Goal: Transaction & Acquisition: Purchase product/service

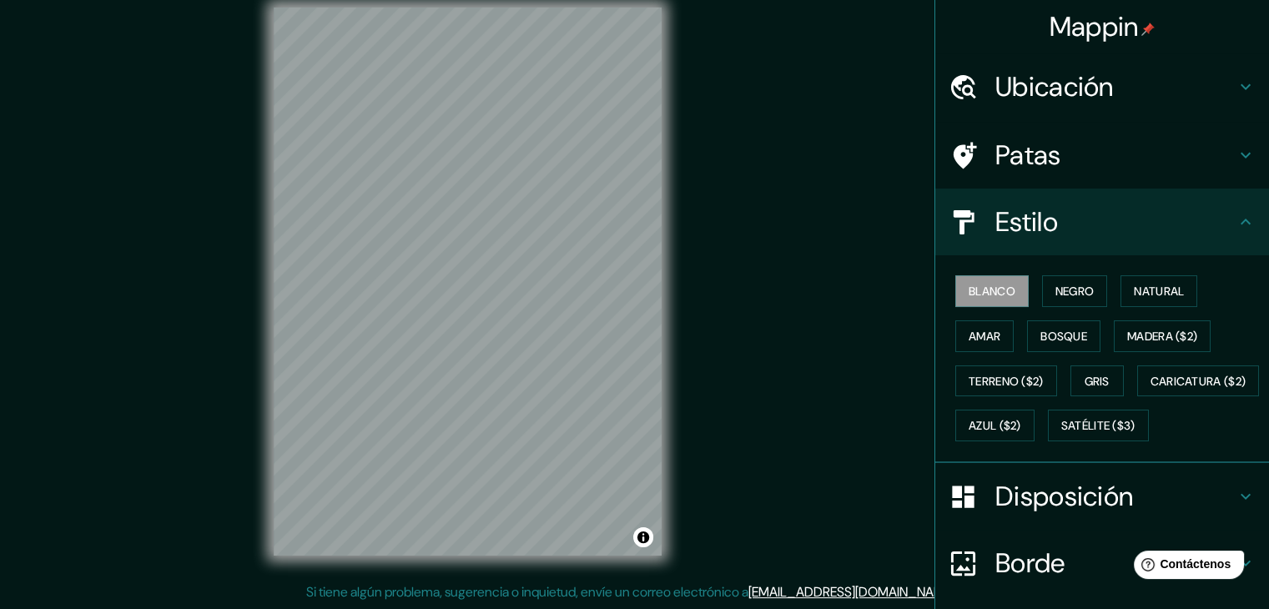
scroll to position [169, 0]
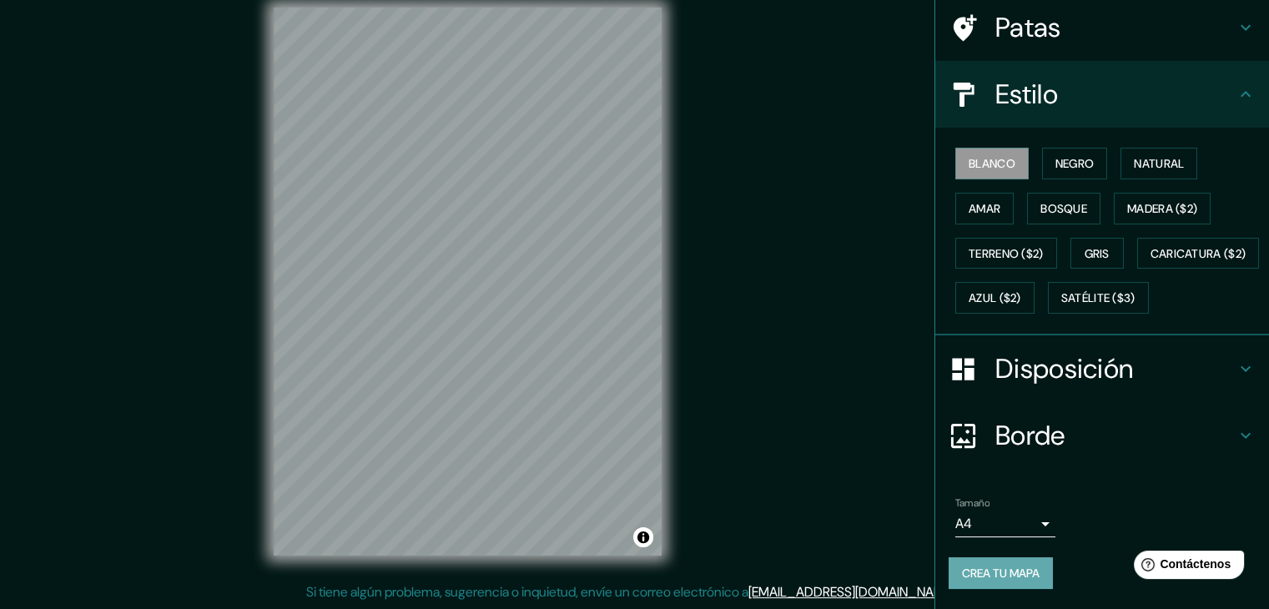
click at [984, 577] on font "Crea tu mapa" at bounding box center [1001, 573] width 78 height 15
click at [992, 571] on font "Crea tu mapa" at bounding box center [1001, 573] width 78 height 15
click at [992, 574] on font "Crea tu mapa" at bounding box center [1001, 573] width 78 height 15
click at [795, 400] on div "Mappin Ubicación [GEOGRAPHIC_DATA], [GEOGRAPHIC_DATA], [GEOGRAPHIC_DATA], [GEOG…" at bounding box center [634, 295] width 1269 height 628
click at [806, 528] on div "Mappin Ubicación [GEOGRAPHIC_DATA], [GEOGRAPHIC_DATA], [GEOGRAPHIC_DATA], [GEOG…" at bounding box center [634, 295] width 1269 height 628
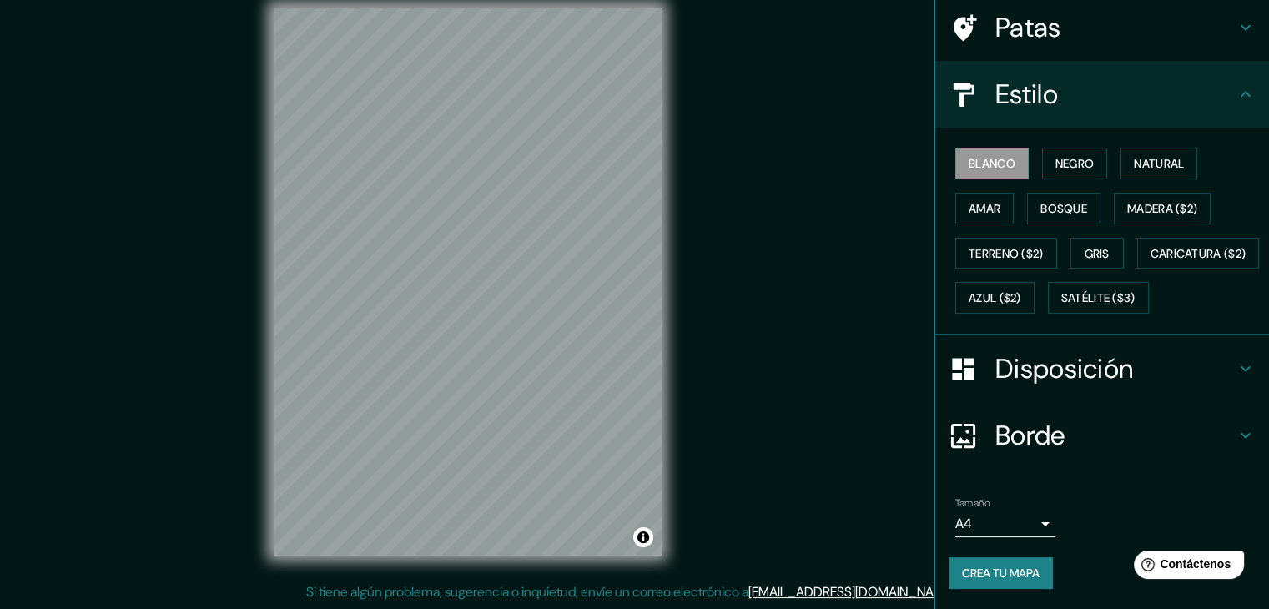
scroll to position [0, 0]
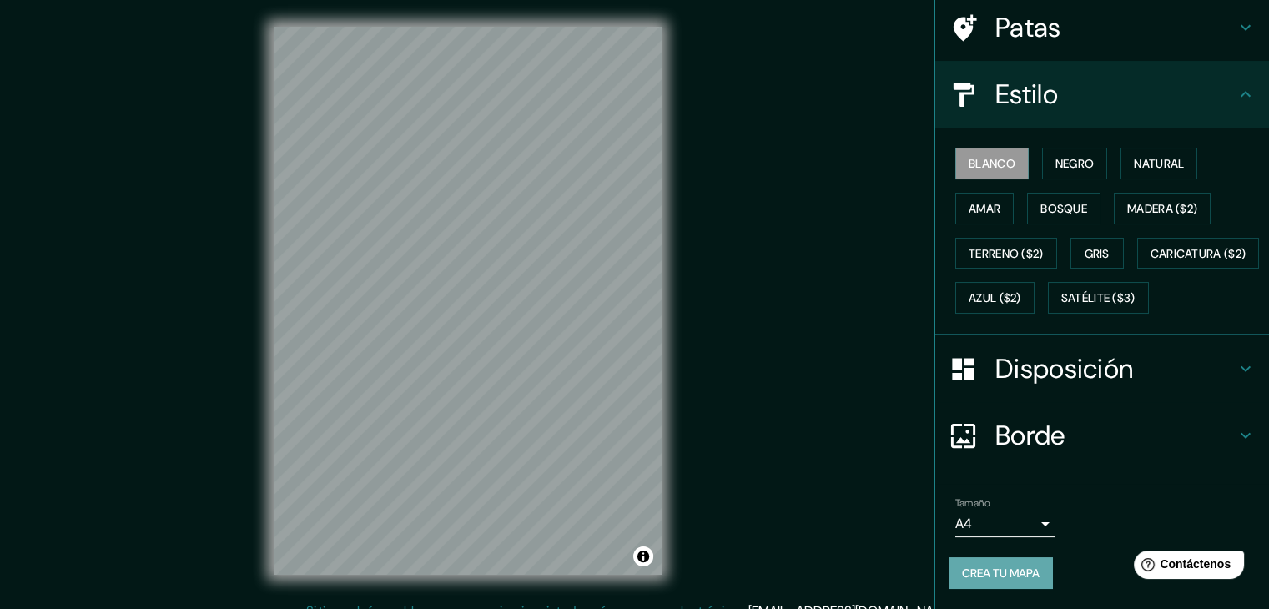
click at [1009, 582] on font "Crea tu mapa" at bounding box center [1001, 573] width 78 height 22
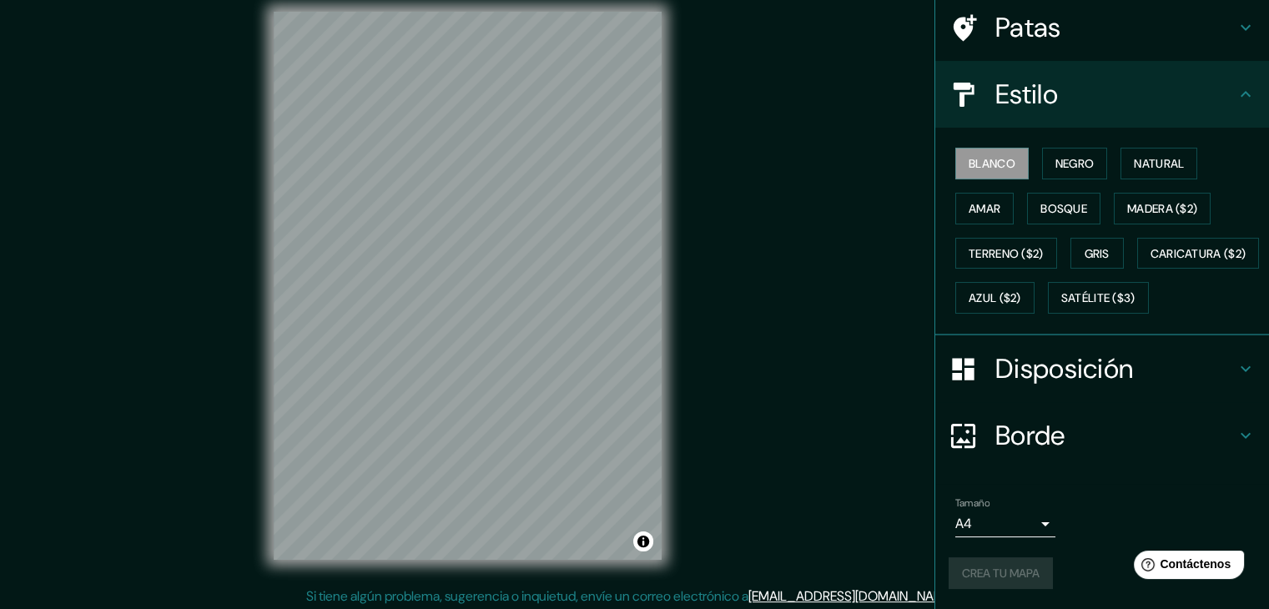
scroll to position [19, 0]
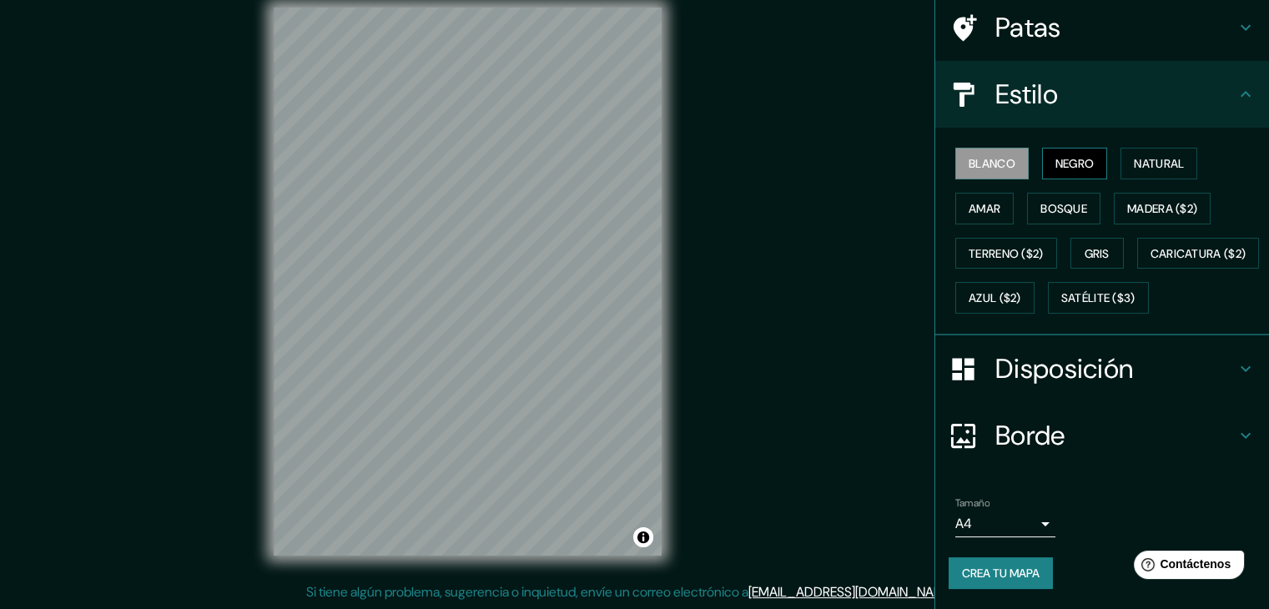
click at [1070, 156] on font "Negro" at bounding box center [1074, 163] width 39 height 15
click at [1002, 156] on font "Blanco" at bounding box center [992, 163] width 47 height 15
click at [1003, 582] on font "Crea tu mapa" at bounding box center [1001, 573] width 78 height 22
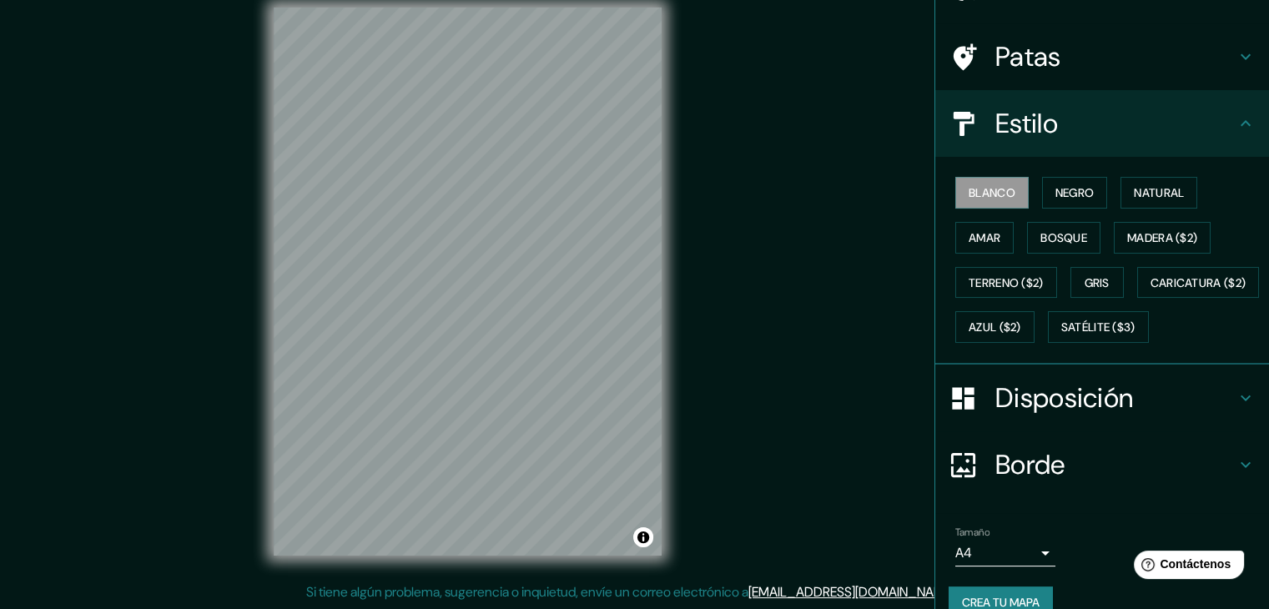
scroll to position [0, 0]
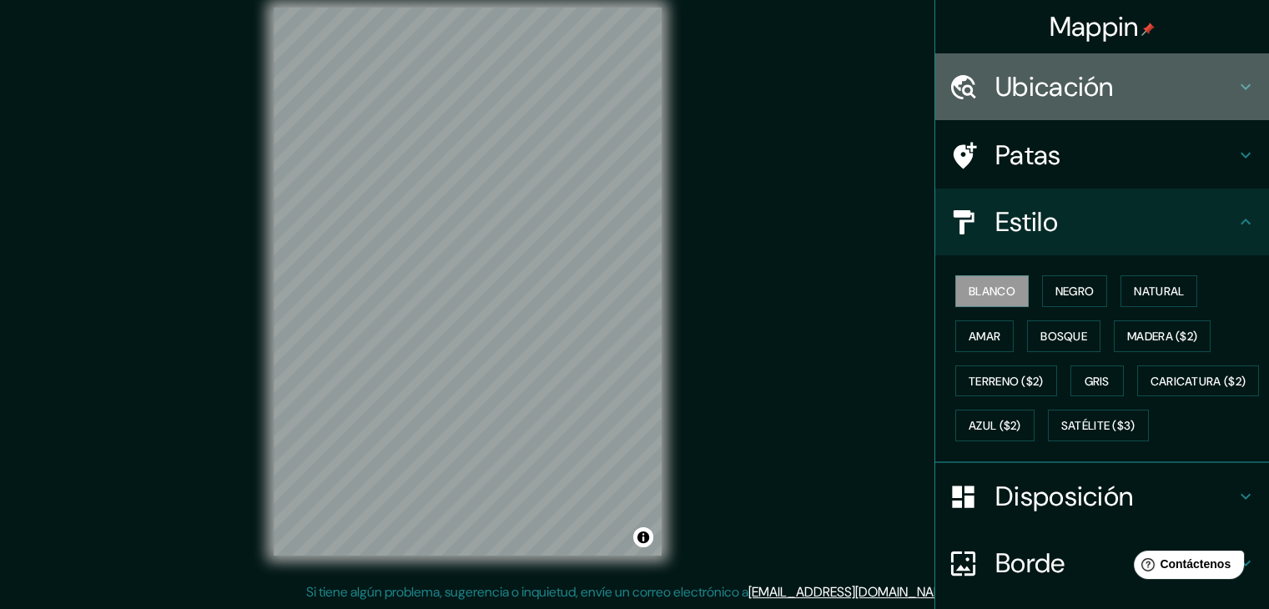
click at [1128, 103] on div "Ubicación" at bounding box center [1102, 86] width 334 height 67
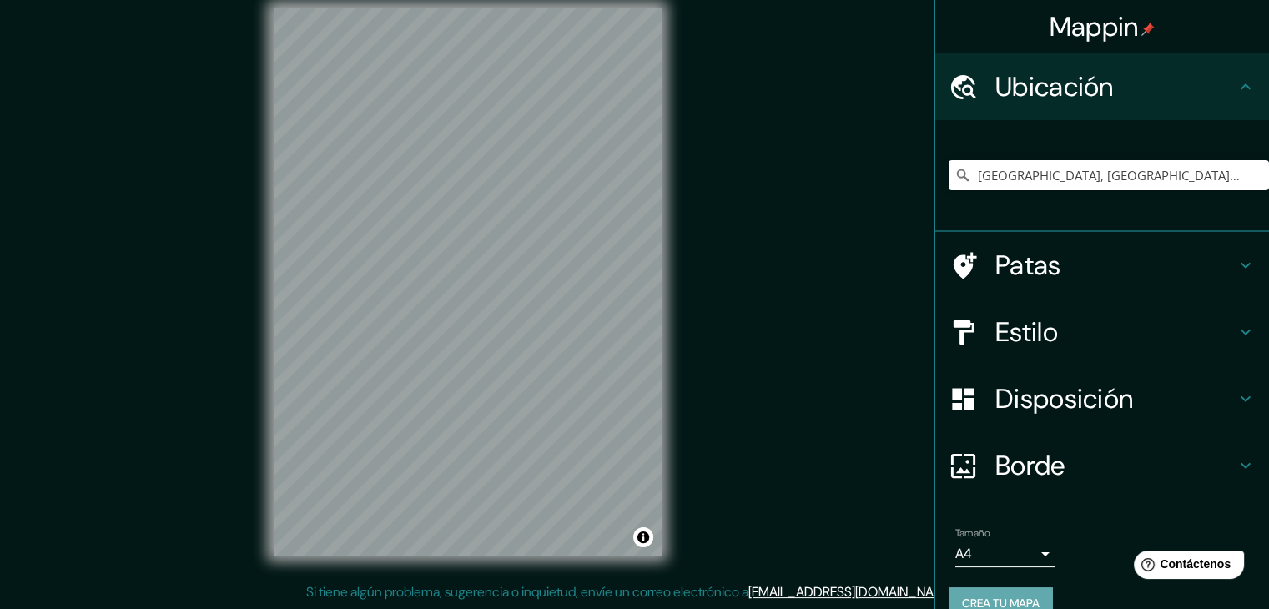
click at [988, 596] on font "Crea tu mapa" at bounding box center [1001, 603] width 78 height 15
click at [1025, 553] on body "Mappin Ubicación [GEOGRAPHIC_DATA], [GEOGRAPHIC_DATA], [GEOGRAPHIC_DATA], [GEOG…" at bounding box center [634, 285] width 1269 height 609
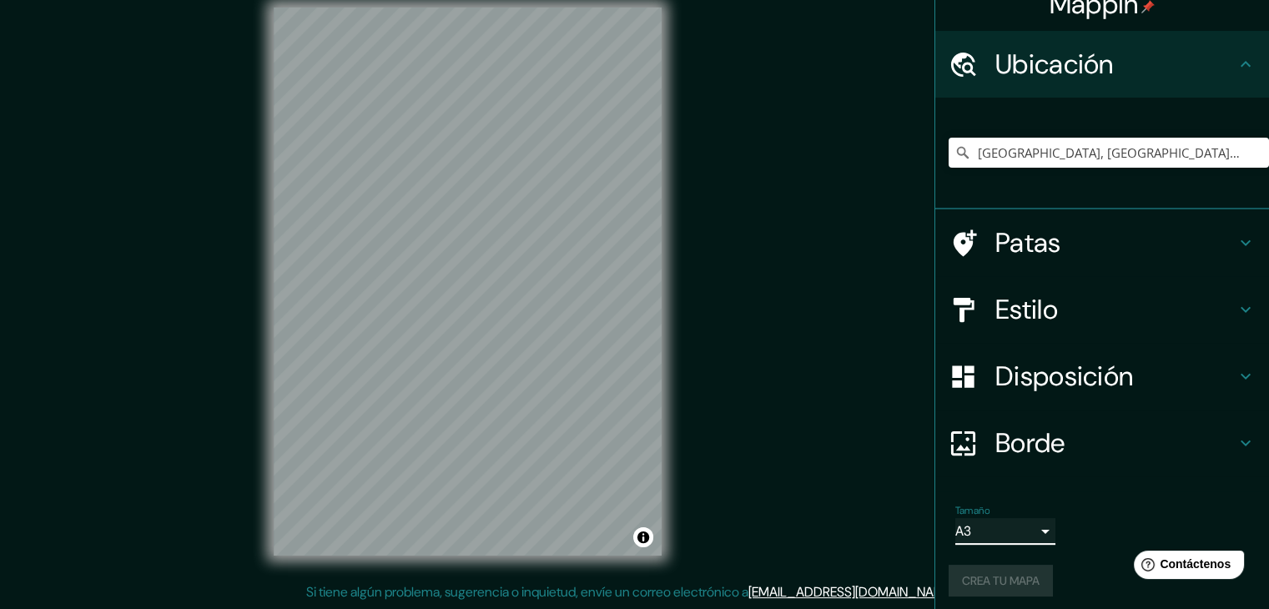
scroll to position [29, 0]
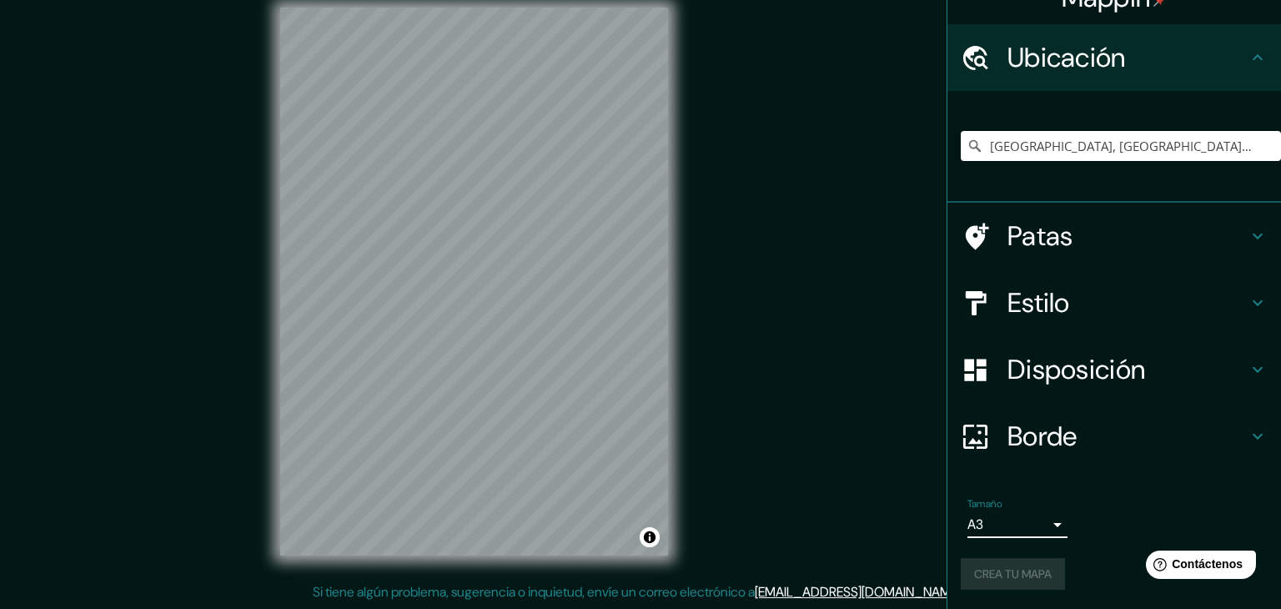
click at [1028, 523] on body "Mappin Ubicación [GEOGRAPHIC_DATA], [GEOGRAPHIC_DATA], [GEOGRAPHIC_DATA], [GEOG…" at bounding box center [640, 285] width 1281 height 609
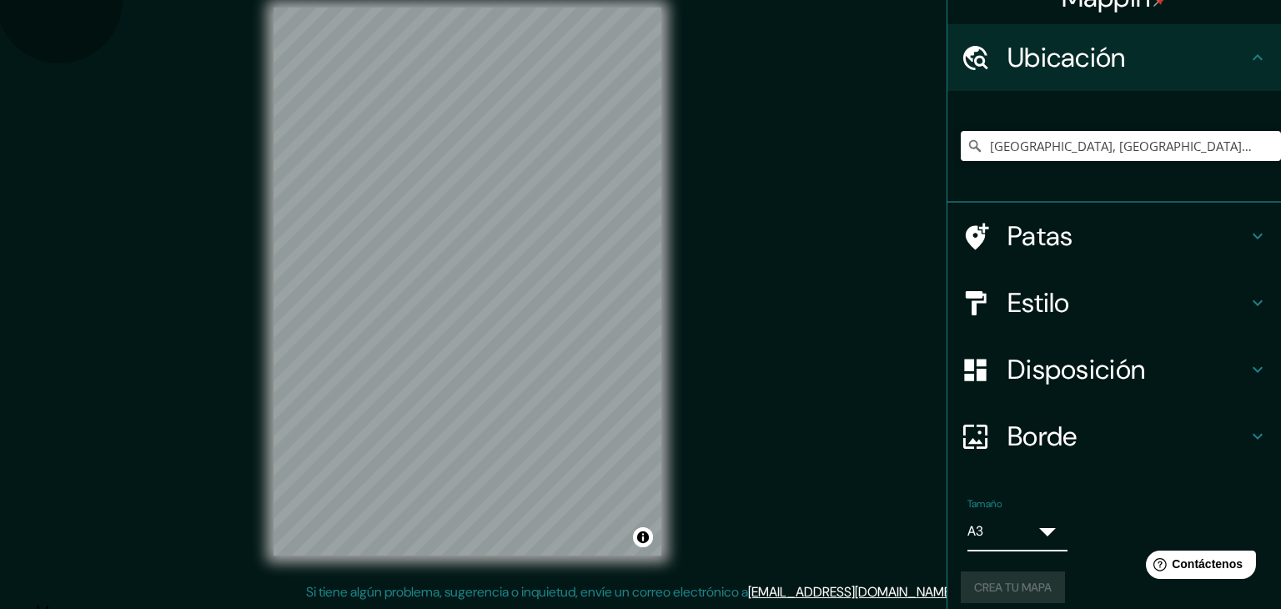
click at [1014, 603] on li "A4" at bounding box center [650, 610] width 1235 height 15
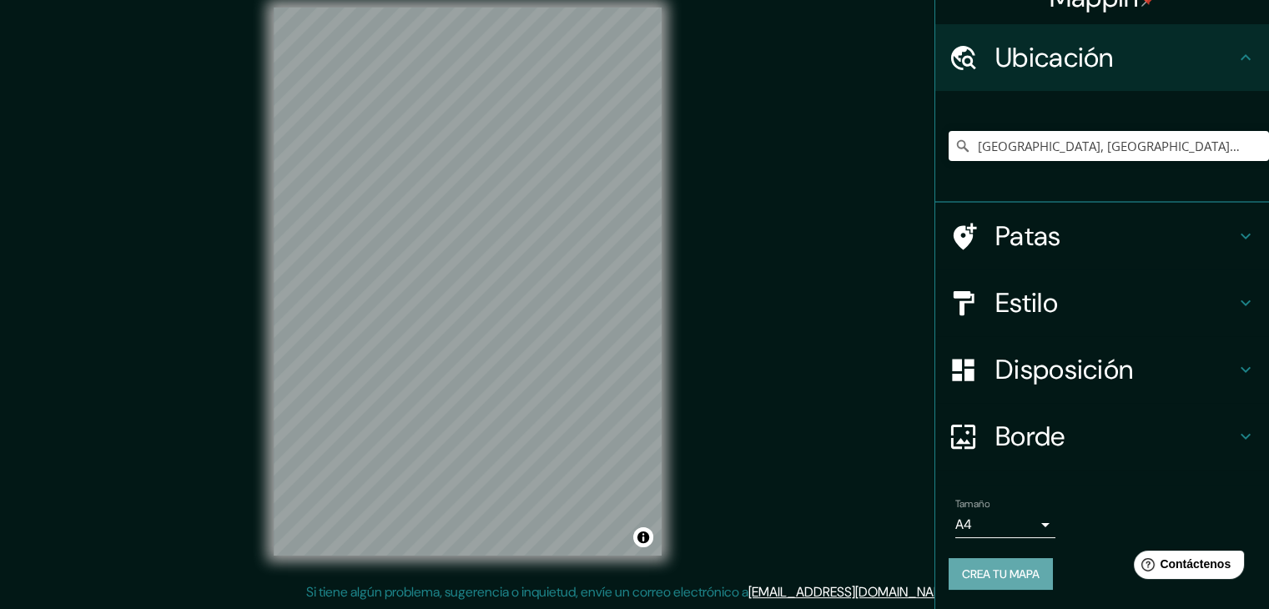
click at [1004, 573] on font "Crea tu mapa" at bounding box center [1001, 573] width 78 height 15
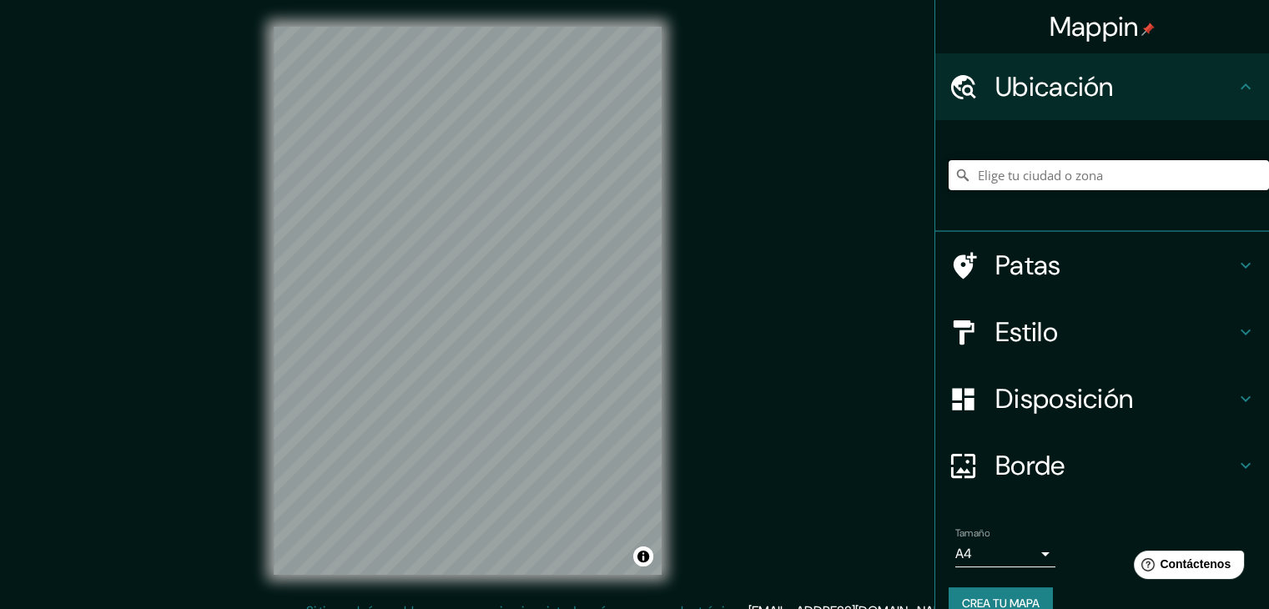
click at [1101, 181] on input "Elige tu ciudad o zona" at bounding box center [1109, 175] width 320 height 30
click at [1128, 170] on input "Elige tu ciudad o zona" at bounding box center [1109, 175] width 320 height 30
click at [1126, 188] on input "Elige tu ciudad o zona" at bounding box center [1109, 175] width 320 height 30
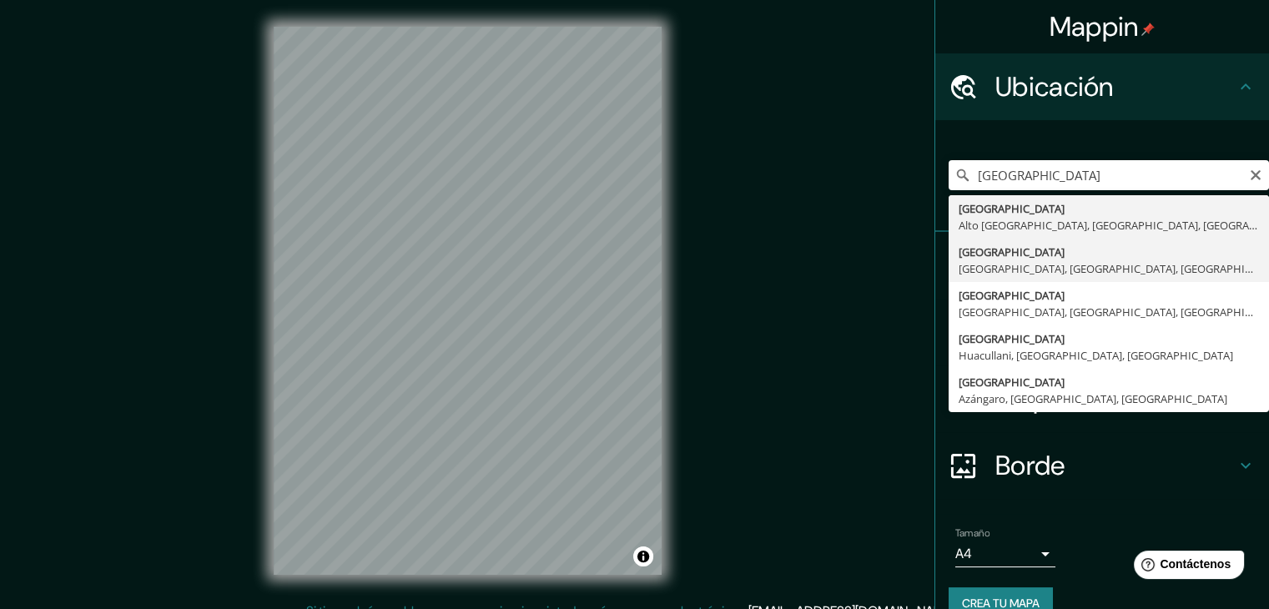
type input "[GEOGRAPHIC_DATA], [GEOGRAPHIC_DATA], [GEOGRAPHIC_DATA], [GEOGRAPHIC_DATA]"
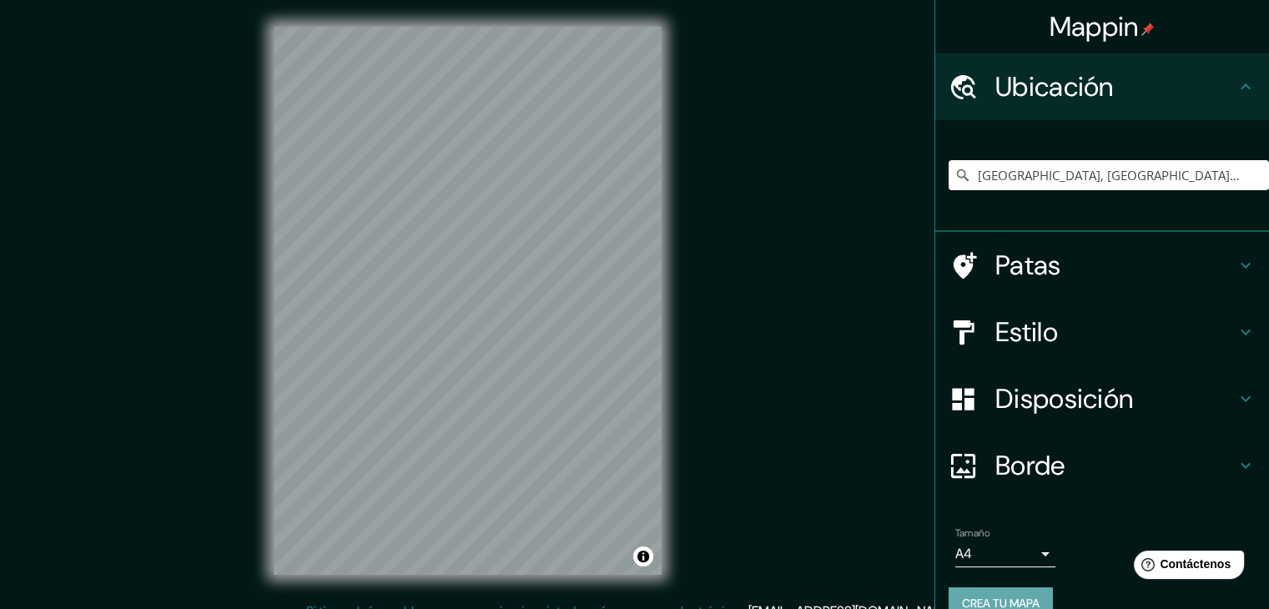
click at [1005, 588] on button "Crea tu mapa" at bounding box center [1001, 603] width 104 height 32
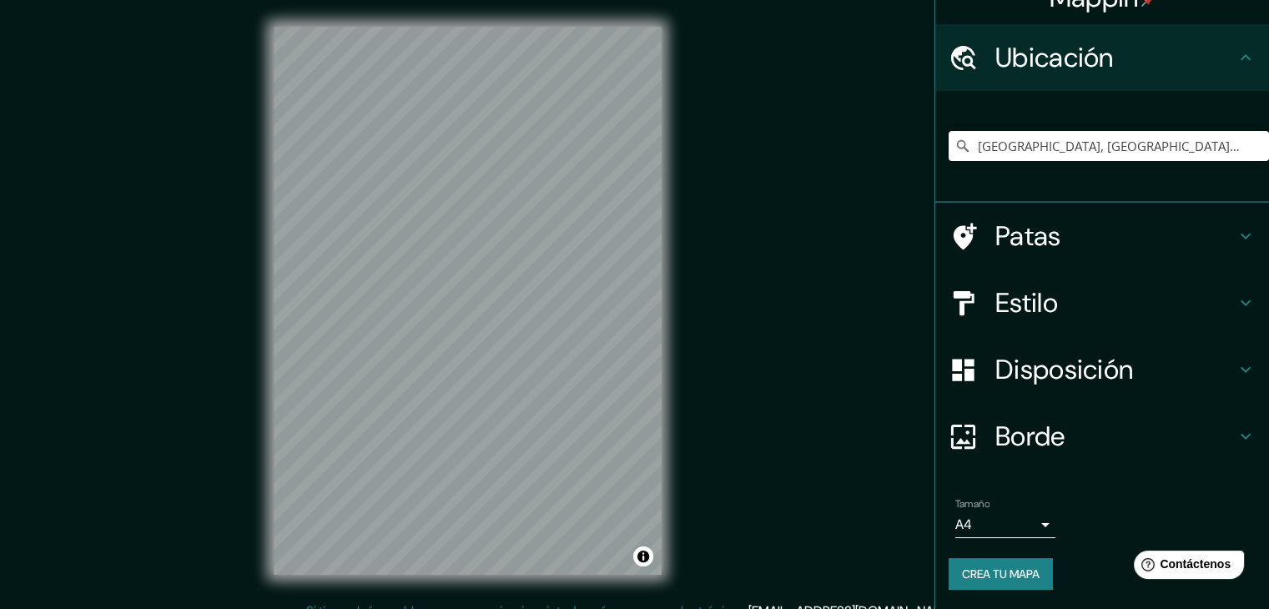
click at [1034, 522] on body "Mappin Ubicación [GEOGRAPHIC_DATA], [GEOGRAPHIC_DATA], [GEOGRAPHIC_DATA], [GEOG…" at bounding box center [634, 304] width 1269 height 609
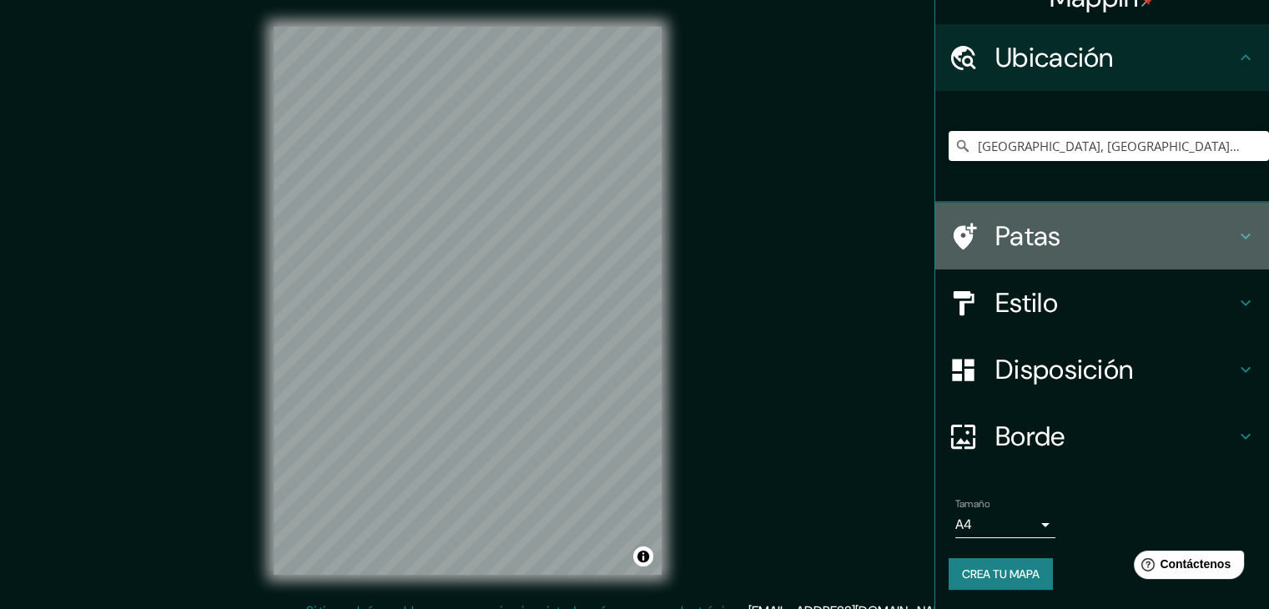
click at [1210, 236] on h4 "Patas" at bounding box center [1115, 235] width 240 height 33
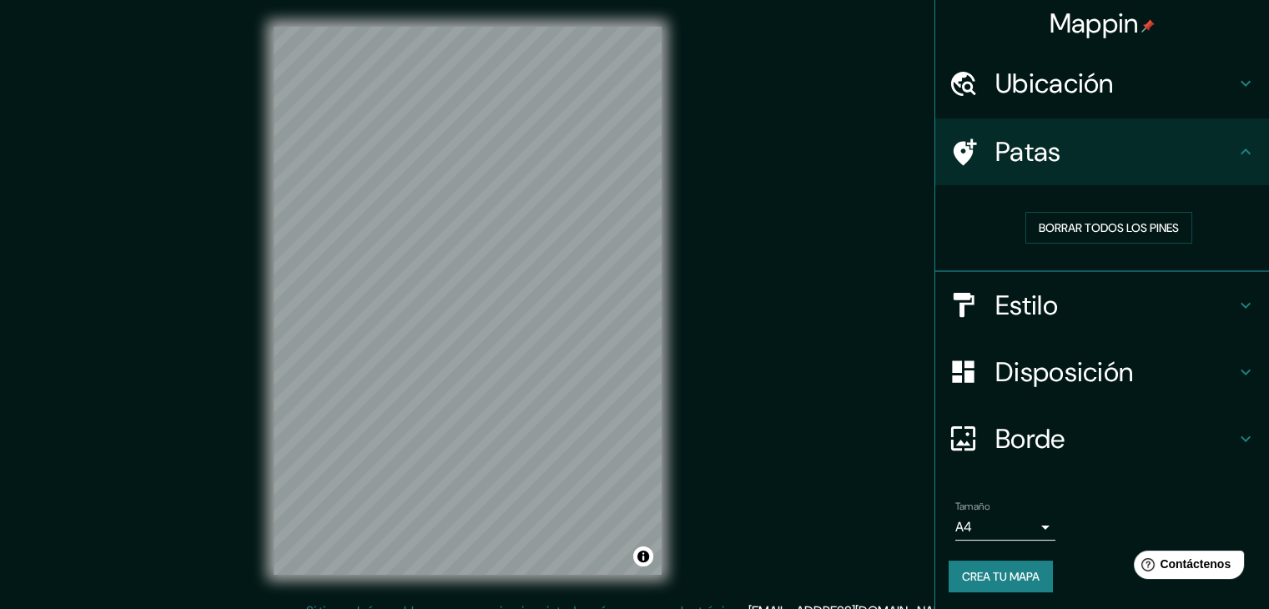
scroll to position [4, 0]
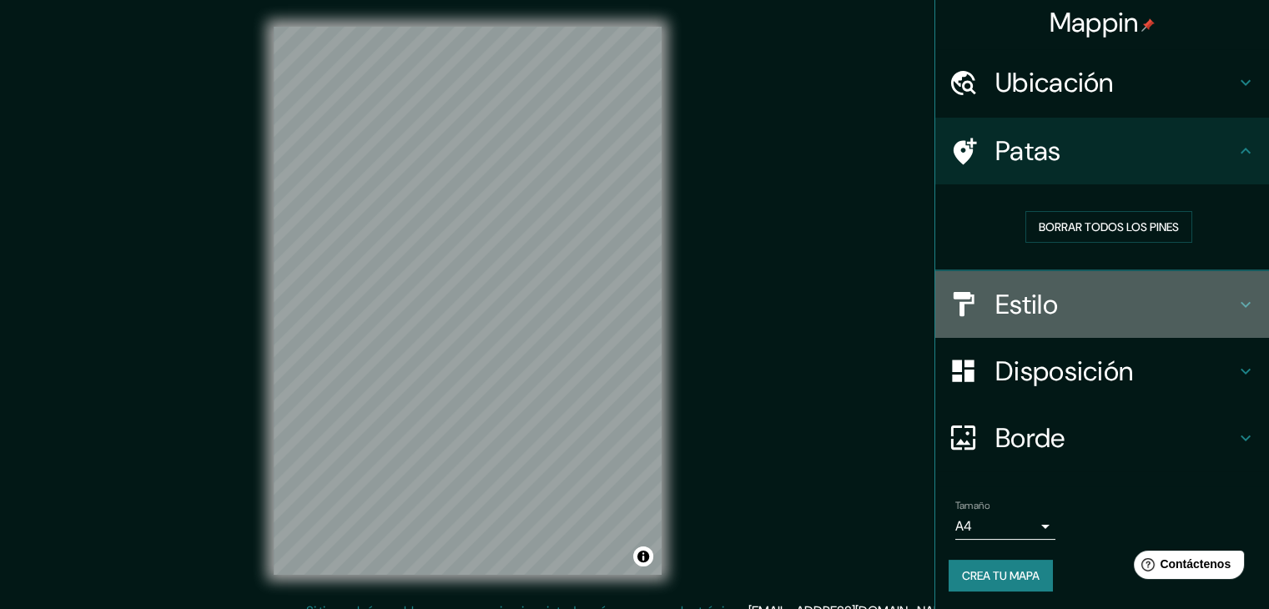
click at [1215, 295] on h4 "Estilo" at bounding box center [1115, 304] width 240 height 33
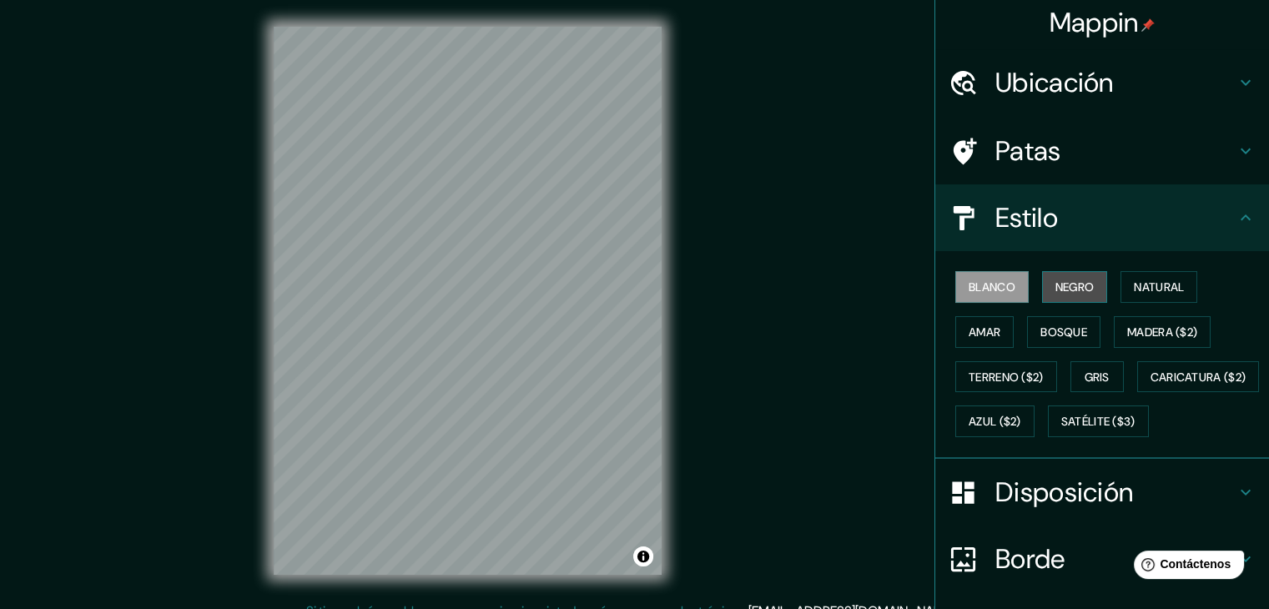
click at [1064, 289] on font "Negro" at bounding box center [1074, 286] width 39 height 15
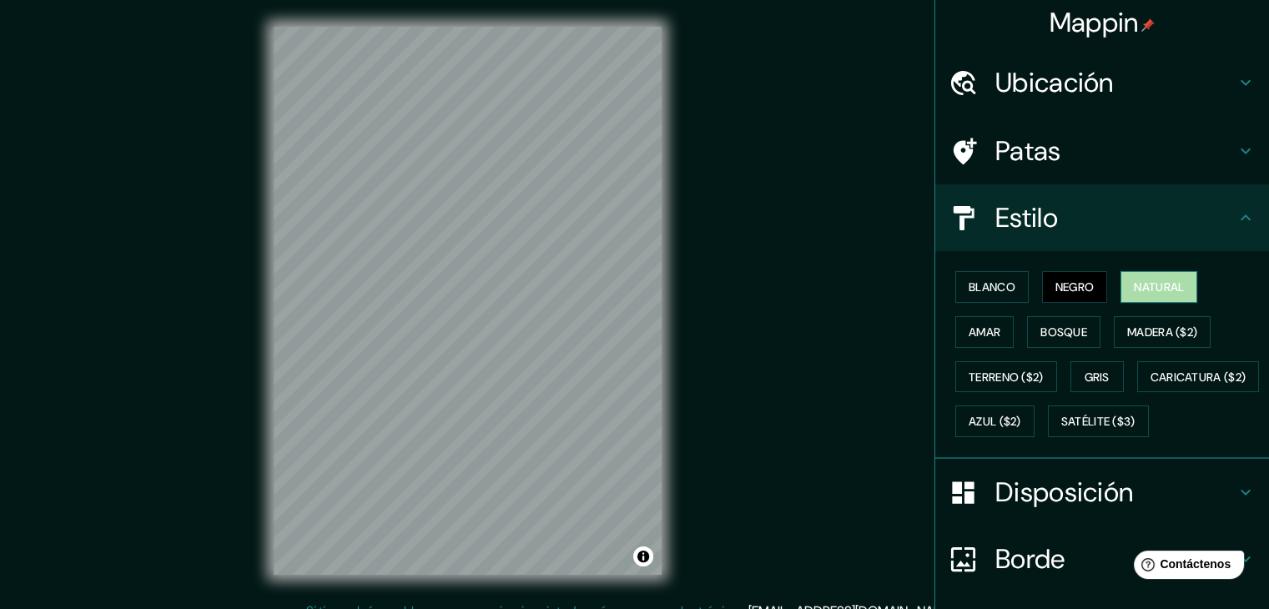
click at [1136, 281] on font "Natural" at bounding box center [1159, 286] width 50 height 15
click at [969, 331] on font "Amar" at bounding box center [985, 332] width 32 height 15
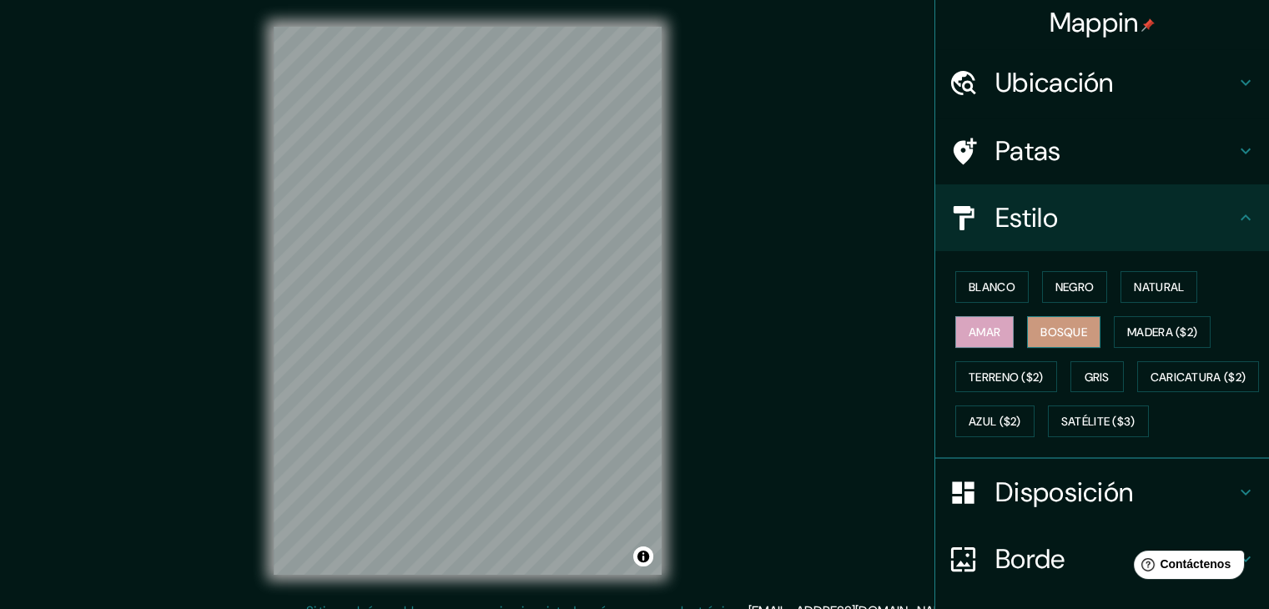
click at [1043, 318] on button "Bosque" at bounding box center [1063, 332] width 73 height 32
click at [969, 330] on font "Amar" at bounding box center [985, 332] width 32 height 15
click at [1150, 325] on font "Madera ($2)" at bounding box center [1162, 332] width 70 height 15
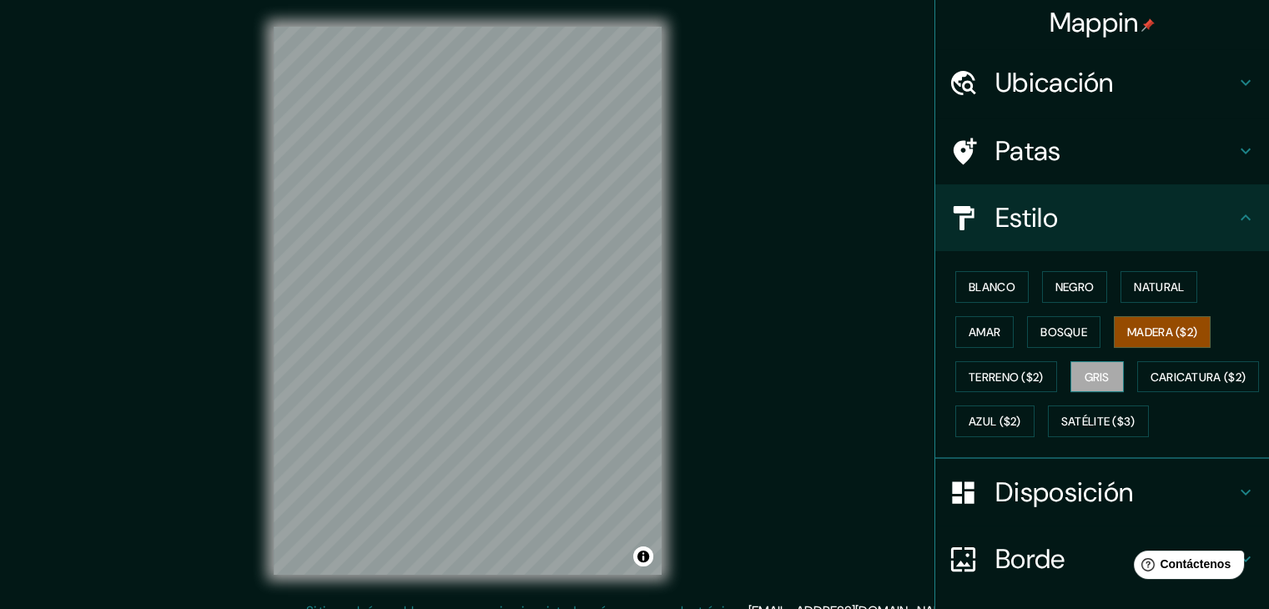
click at [1070, 368] on button "Gris" at bounding box center [1096, 377] width 53 height 32
click at [994, 289] on font "Blanco" at bounding box center [992, 286] width 47 height 15
